Goal: Task Accomplishment & Management: Manage account settings

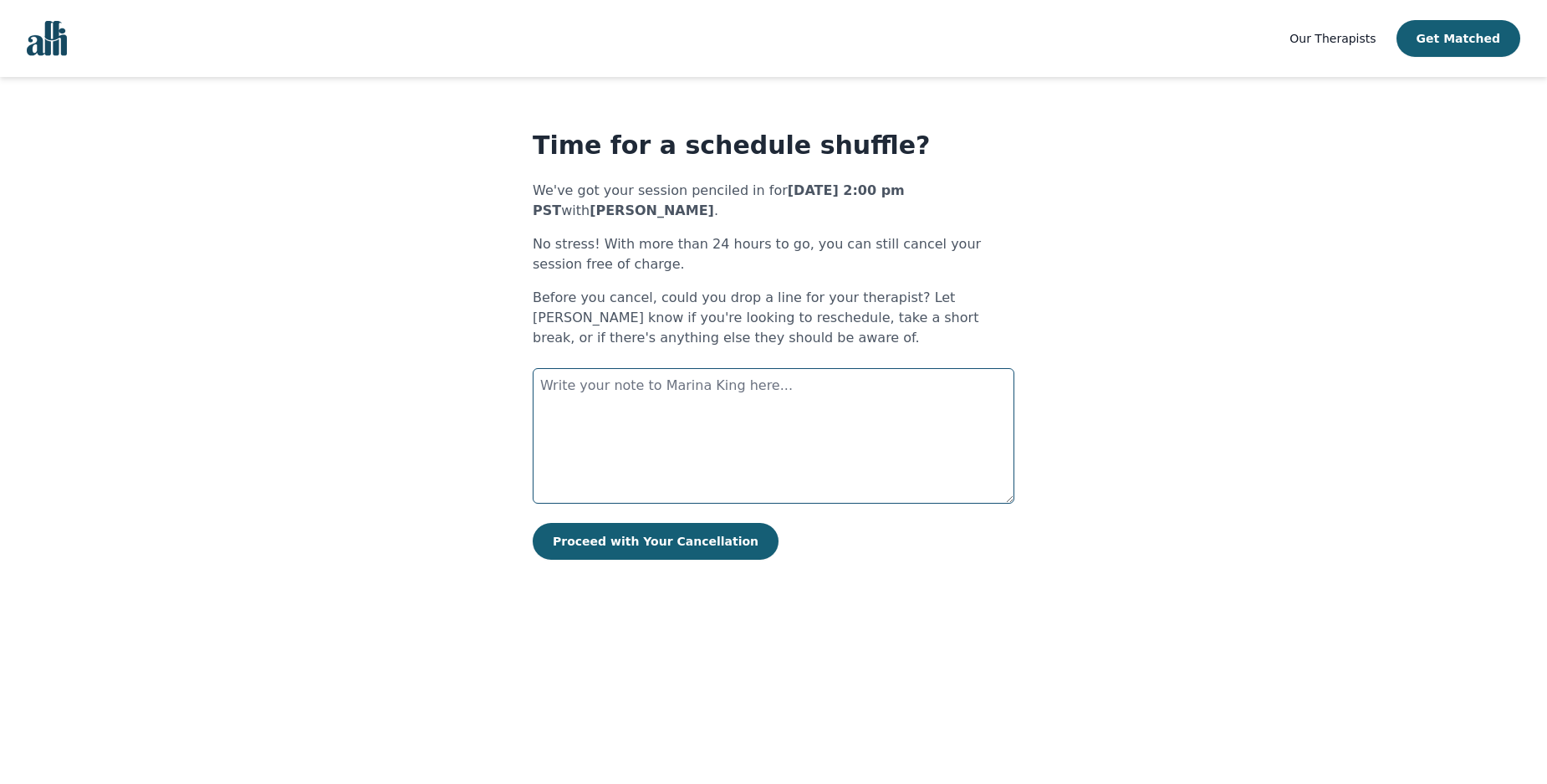
click at [750, 427] on textarea at bounding box center [774, 435] width 482 height 135
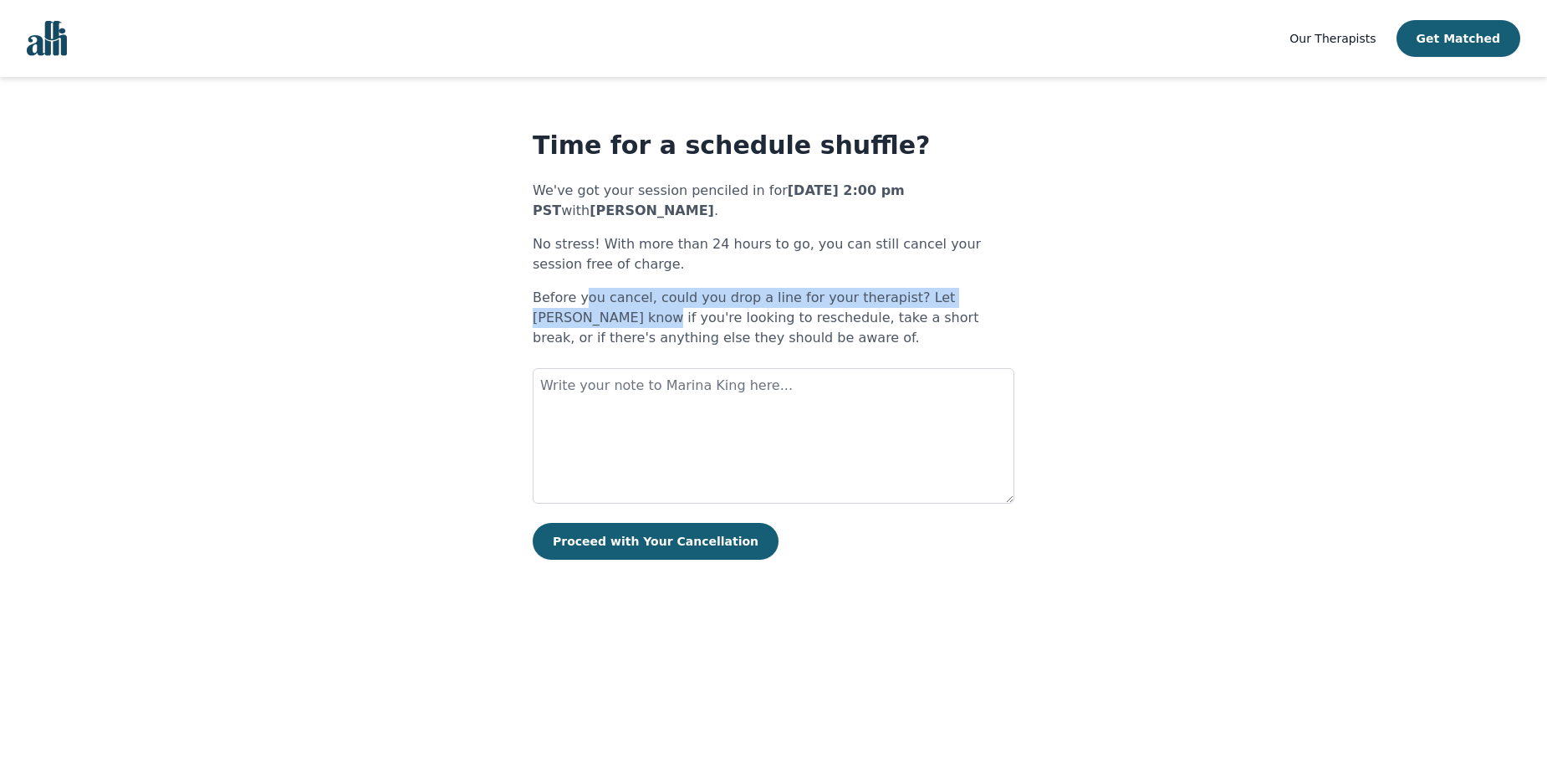
drag, startPoint x: 534, startPoint y: 310, endPoint x: 585, endPoint y: 300, distance: 51.2
click at [585, 300] on p "Before you cancel, could you drop a line for your therapist? Let [PERSON_NAME] …" at bounding box center [774, 318] width 482 height 60
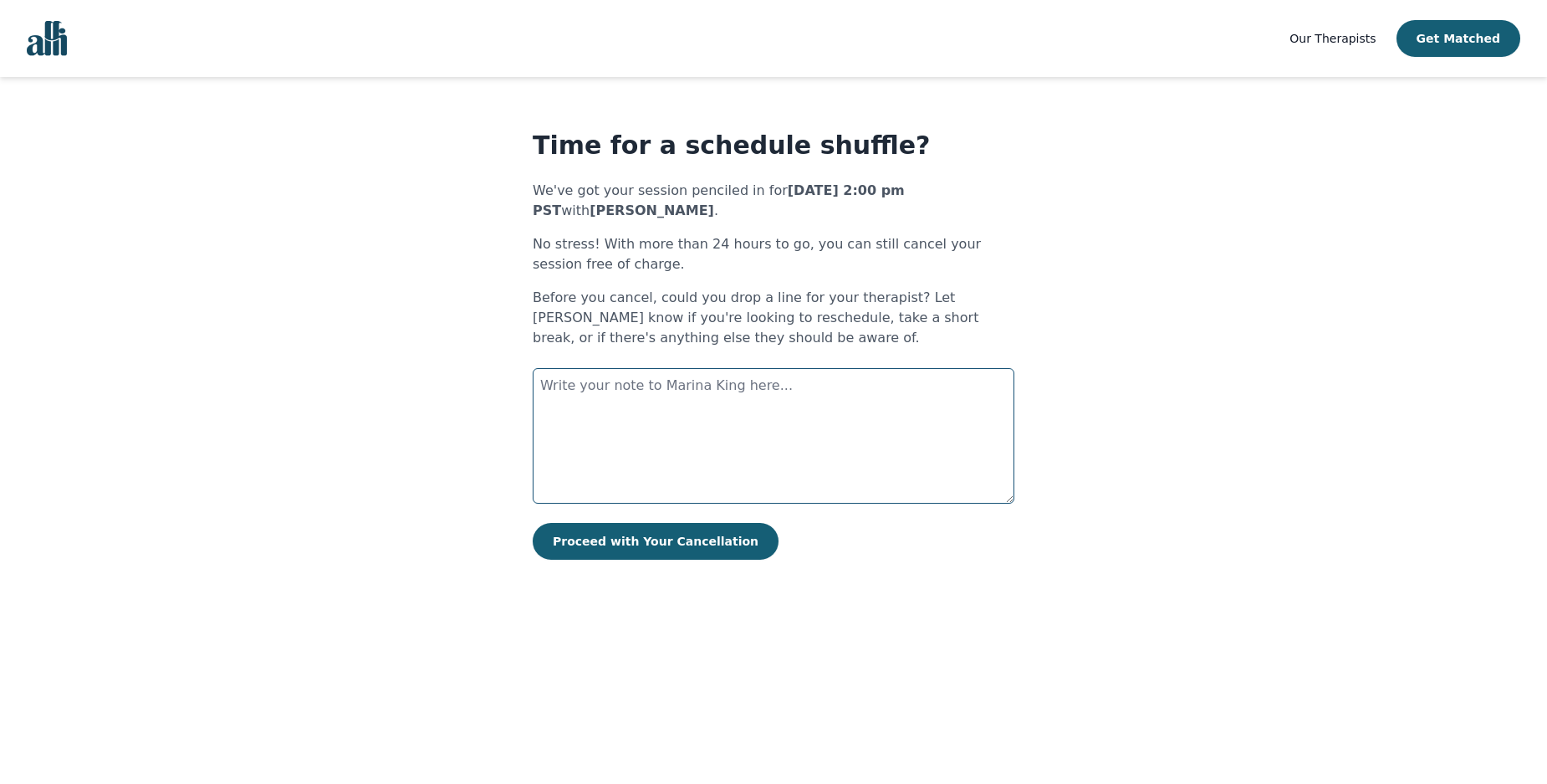
click at [736, 409] on textarea at bounding box center [774, 435] width 482 height 135
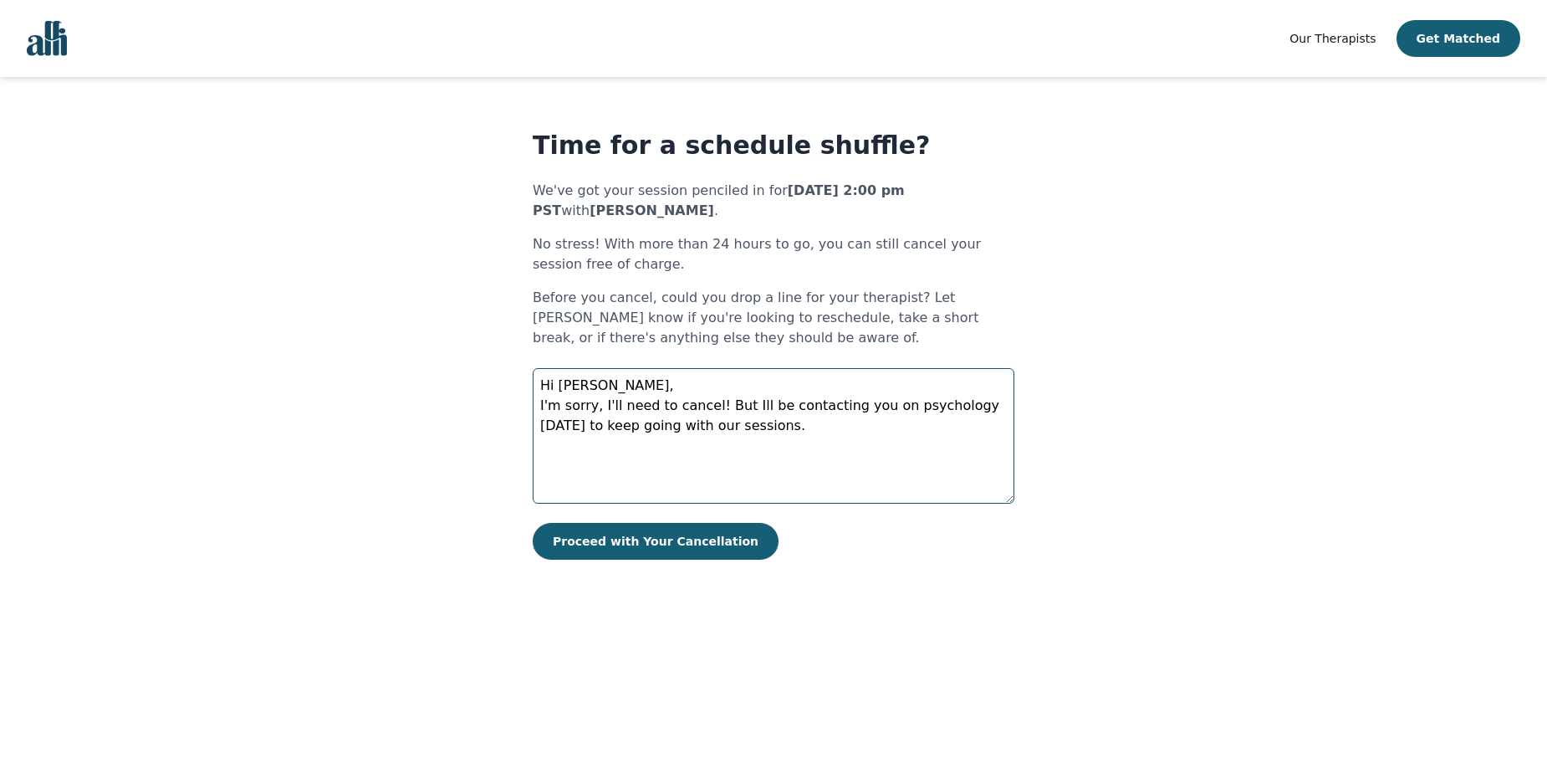
click at [738, 437] on textarea "Hi [PERSON_NAME], I'm sorry, I'll need to cancel! But Ill be contacting you on …" at bounding box center [774, 435] width 482 height 135
type textarea "Hi [PERSON_NAME], I'm sorry, I'll need to cancel! But Ill be contacting you on …"
click at [621, 545] on button "Proceed with Your Cancellation" at bounding box center [656, 541] width 246 height 37
